Goal: Navigation & Orientation: Find specific page/section

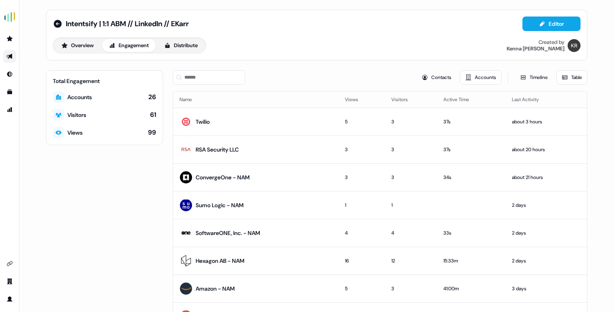
click at [90, 132] on div "Views 99" at bounding box center [104, 132] width 103 height 11
click at [73, 45] on button "Overview" at bounding box center [77, 45] width 46 height 13
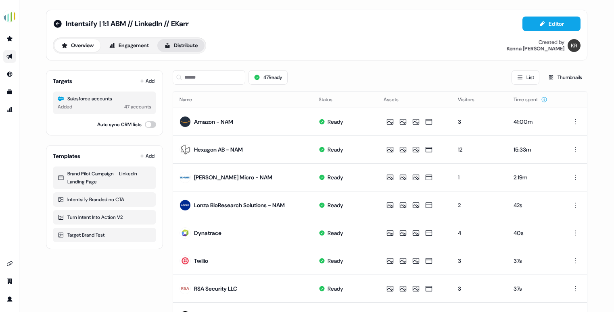
click at [193, 48] on button "Distribute" at bounding box center [180, 45] width 47 height 13
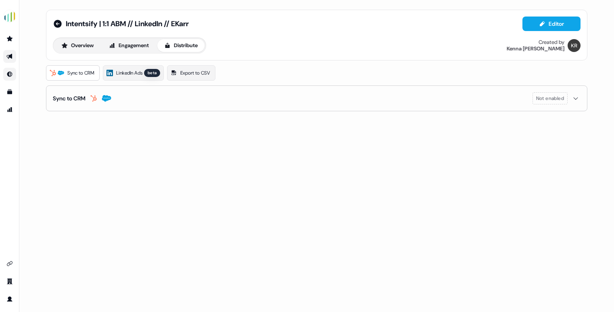
click at [11, 77] on icon "Go to Inbound" at bounding box center [9, 74] width 6 height 6
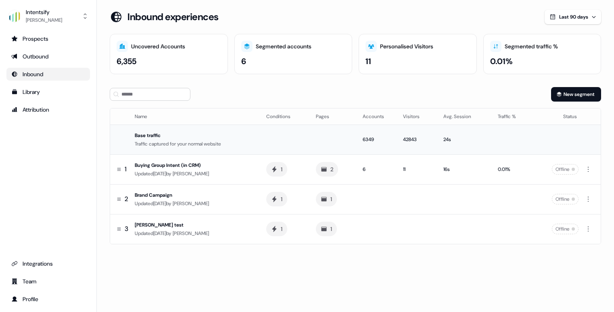
click at [153, 142] on div "Traffic captured for your normal website" at bounding box center [194, 144] width 119 height 8
click at [268, 138] on td at bounding box center [285, 140] width 50 height 30
click at [54, 107] on div "Attribution" at bounding box center [48, 110] width 74 height 8
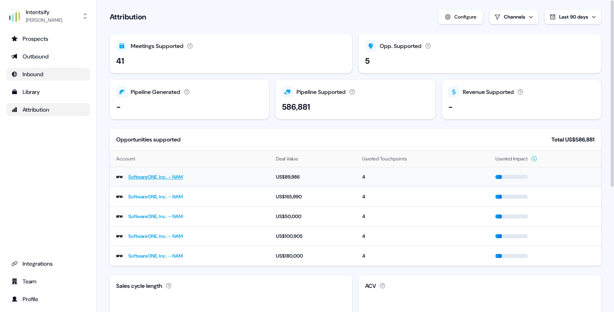
click at [362, 178] on div "4" at bounding box center [423, 177] width 123 height 8
click at [498, 178] on span at bounding box center [499, 177] width 6 height 4
click at [521, 12] on html "For the best experience switch devices to a bigger screen. Go to [DOMAIN_NAME] …" at bounding box center [307, 156] width 614 height 312
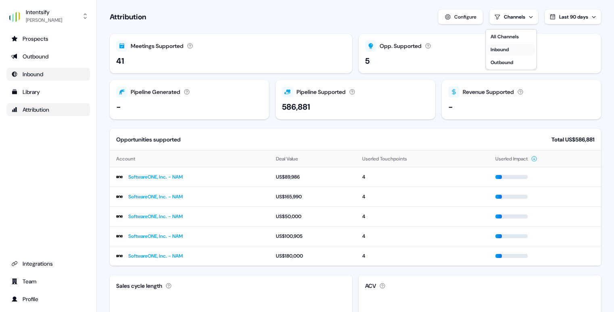
click at [514, 47] on button "Inbound" at bounding box center [512, 49] width 48 height 11
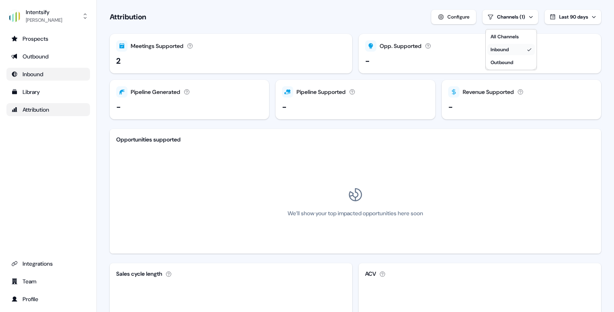
click at [514, 50] on button "Inbound" at bounding box center [512, 49] width 48 height 11
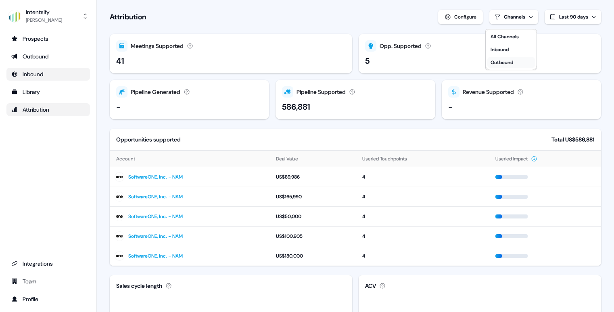
click at [515, 59] on button "Outbound" at bounding box center [512, 62] width 48 height 11
click at [513, 65] on div "Outbound" at bounding box center [502, 63] width 23 height 8
click at [513, 37] on div "All Channels" at bounding box center [505, 37] width 28 height 8
click at [35, 45] on html "For the best experience switch devices to a bigger screen. Go to [DOMAIN_NAME] …" at bounding box center [307, 156] width 614 height 312
click at [42, 67] on ul "Prospects Outbound Inbound Library Attribution" at bounding box center [48, 74] width 84 height 84
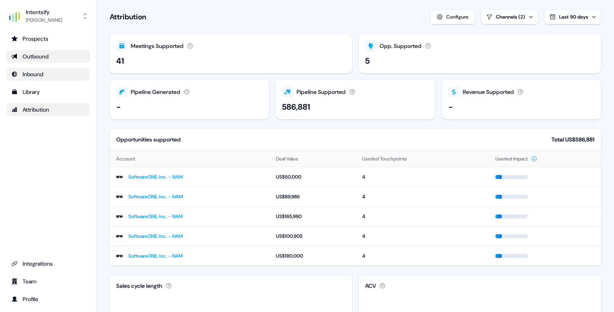
click at [42, 55] on div "Outbound" at bounding box center [48, 56] width 74 height 8
